Goal: Information Seeking & Learning: Understand process/instructions

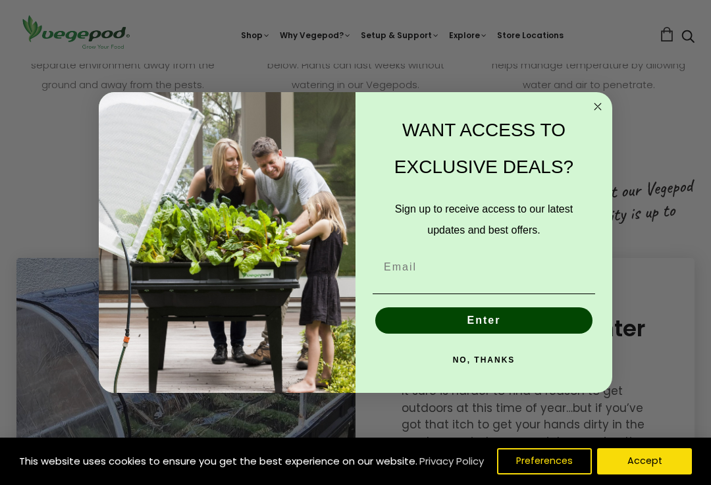
scroll to position [1562, 0]
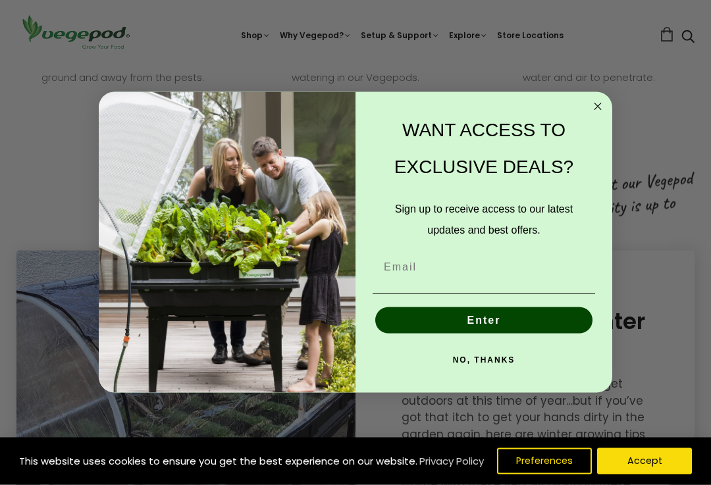
click at [592, 115] on icon "Close dialog" at bounding box center [598, 107] width 16 height 16
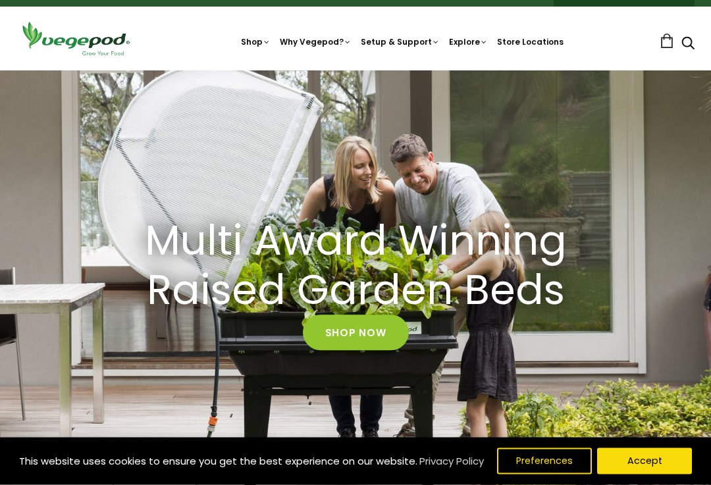
scroll to position [24, 0]
click at [595, 253] on h2 "Multi Award Winning Raised Garden Beds" at bounding box center [356, 266] width 572 height 99
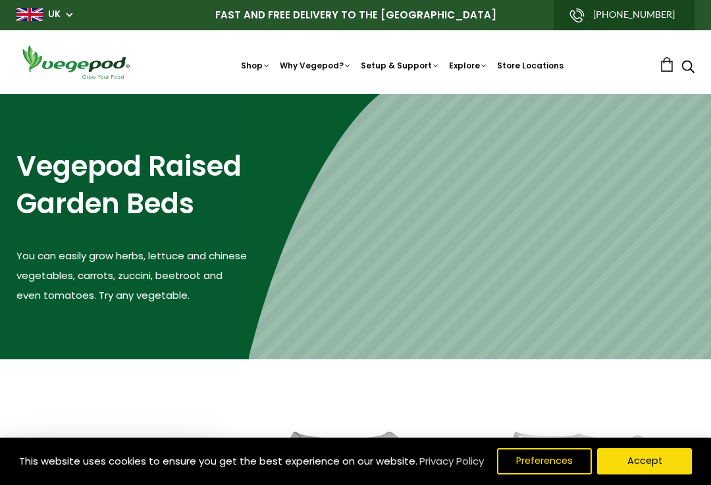
click at [456, 155] on link "Vegepod Assembly" at bounding box center [446, 156] width 180 height 34
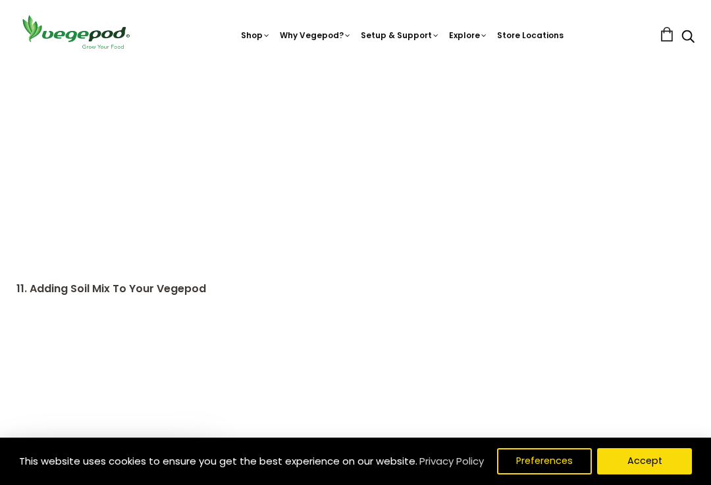
scroll to position [1372, 0]
